Goal: Navigation & Orientation: Understand site structure

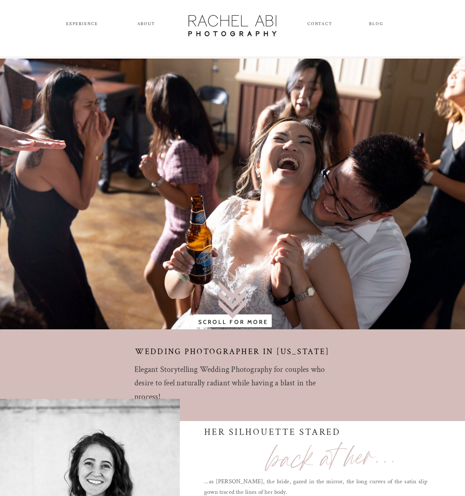
scroll to position [9, 0]
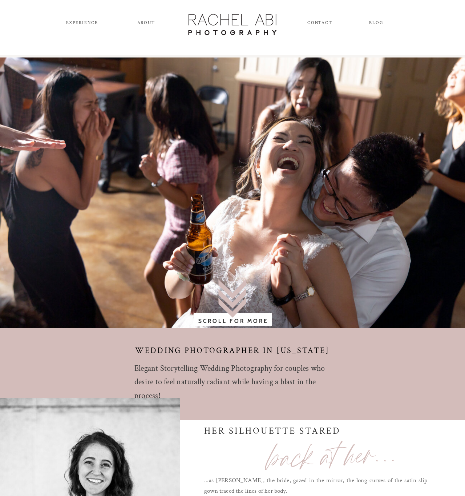
click at [89, 23] on nav "experience" at bounding box center [82, 24] width 38 height 8
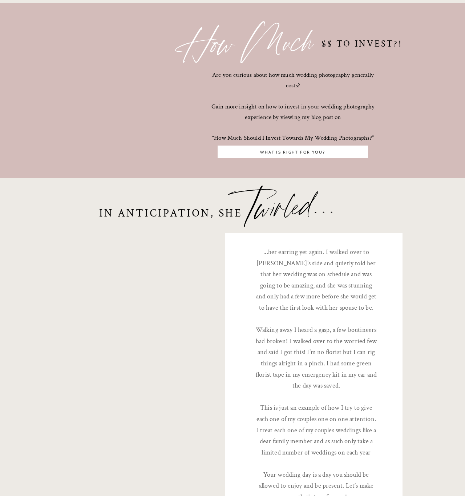
scroll to position [2327, 0]
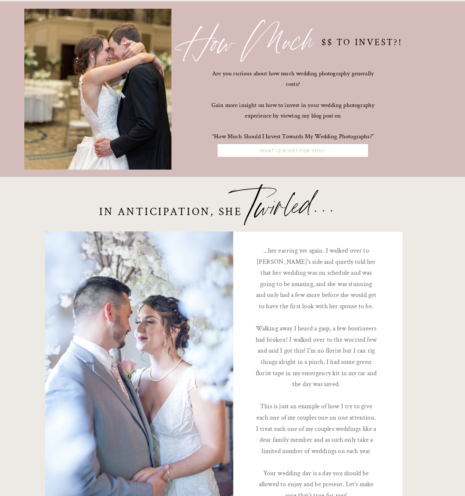
click at [289, 153] on nav "What is right for you?" at bounding box center [293, 151] width 147 height 7
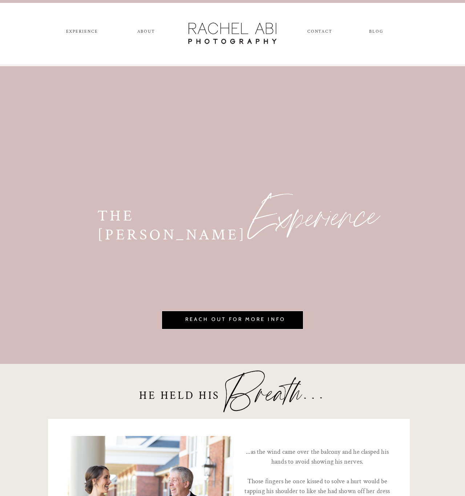
scroll to position [0, 0]
click at [147, 33] on nav "ABOUT" at bounding box center [146, 33] width 20 height 8
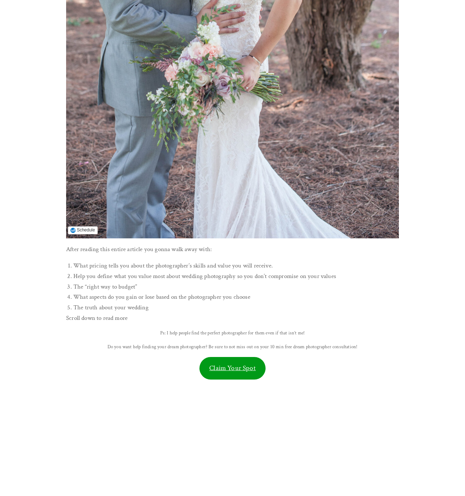
scroll to position [454, 0]
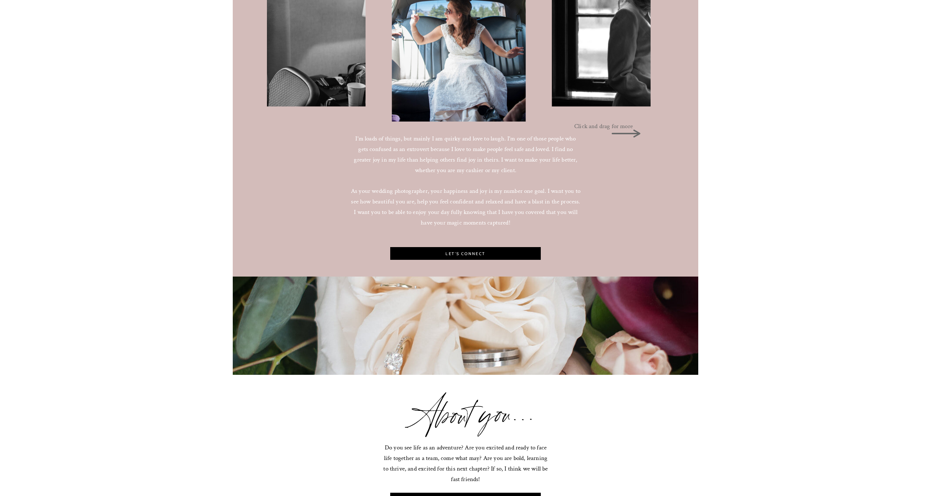
scroll to position [721, 0]
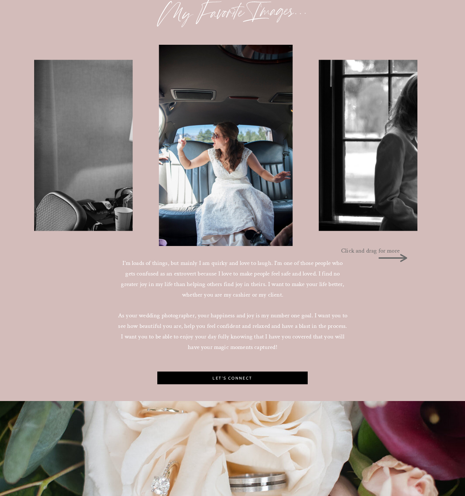
click at [88, 130] on img at bounding box center [4, 145] width 257 height 171
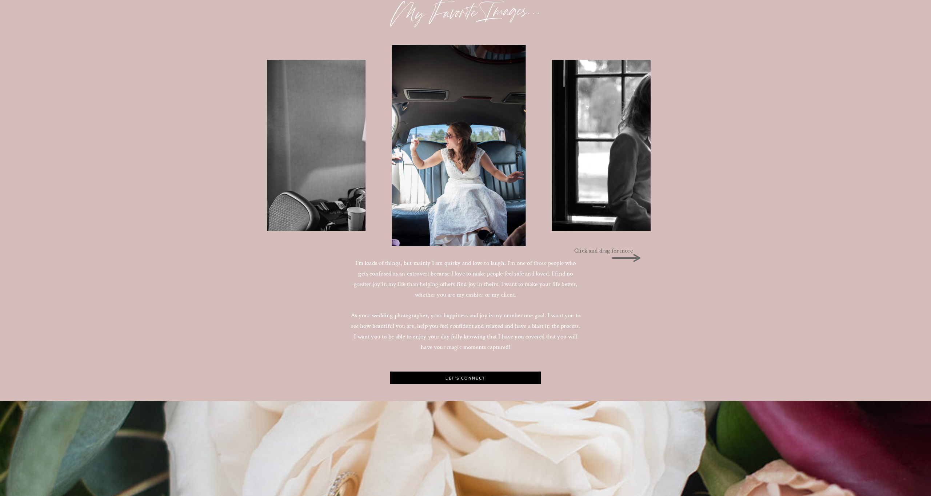
click at [465, 251] on p "Click and drag for more" at bounding box center [605, 249] width 63 height 8
click at [465, 258] on icon at bounding box center [626, 258] width 29 height 8
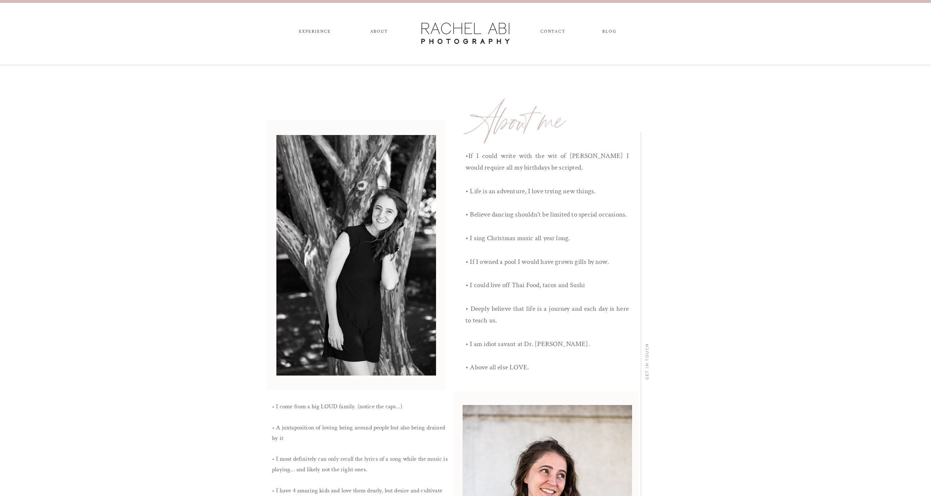
scroll to position [0, 0]
click at [312, 29] on nav "experience" at bounding box center [315, 33] width 38 height 8
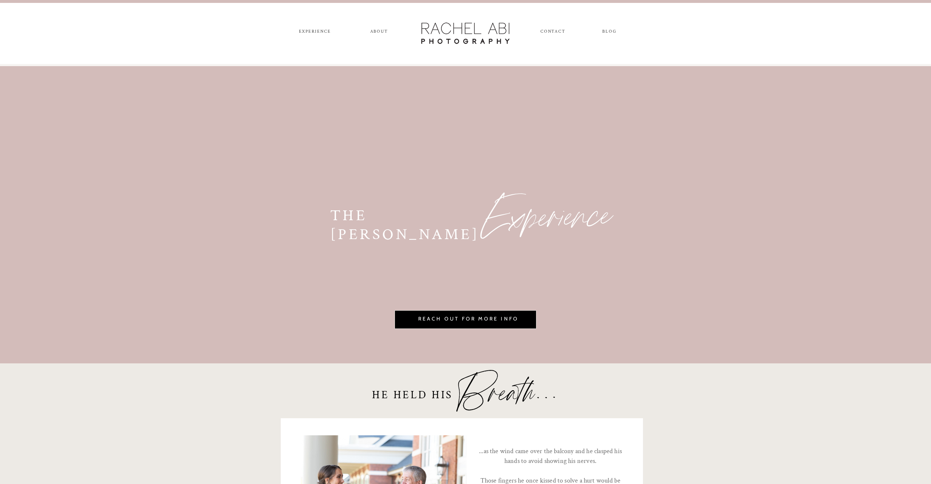
scroll to position [2128, 0]
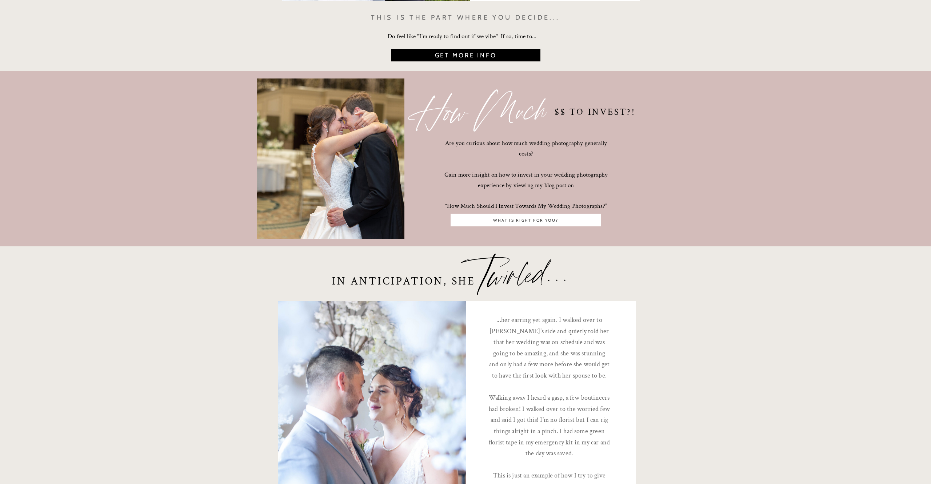
scroll to position [2010, 0]
